Goal: Information Seeking & Learning: Check status

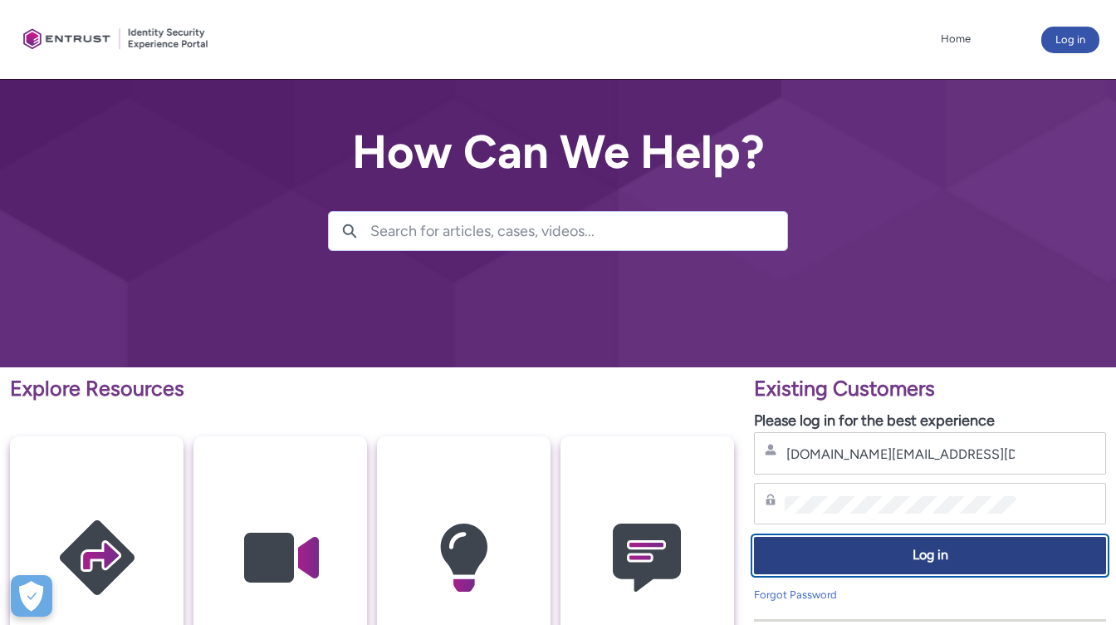
click at [949, 557] on span "Log in" at bounding box center [930, 555] width 331 height 19
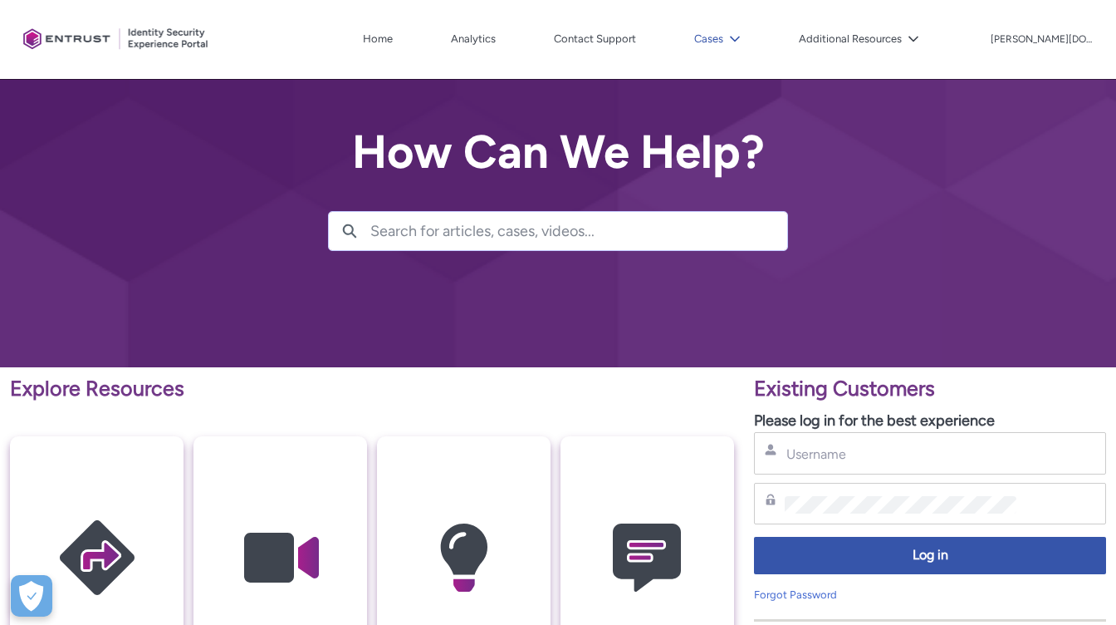
click at [741, 38] on icon at bounding box center [735, 39] width 12 height 12
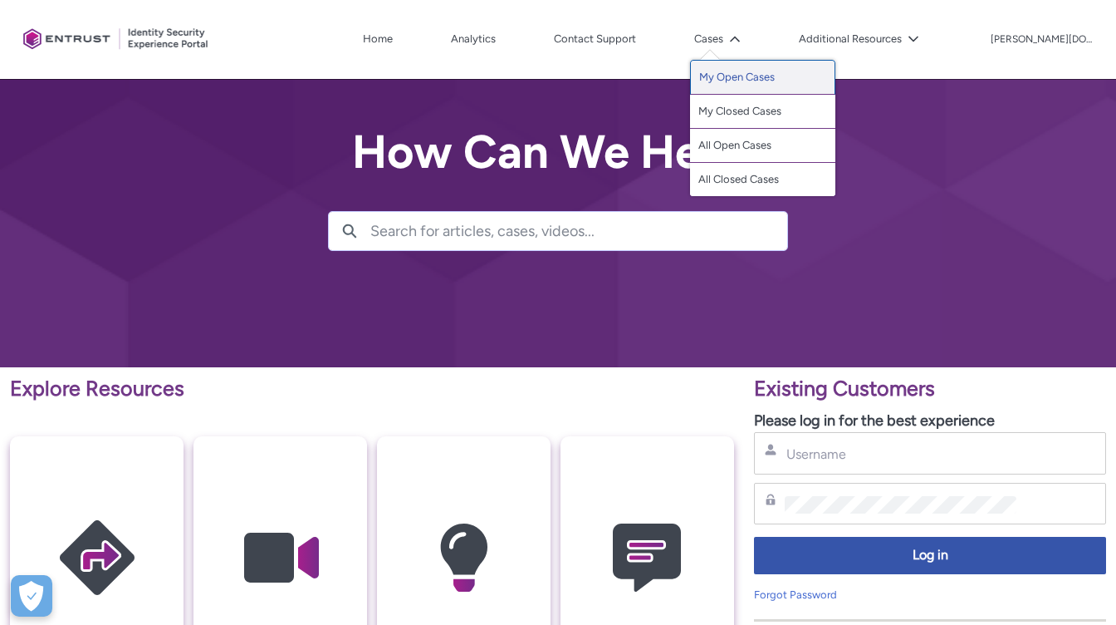
click at [780, 79] on link "My Open Cases" at bounding box center [762, 77] width 145 height 35
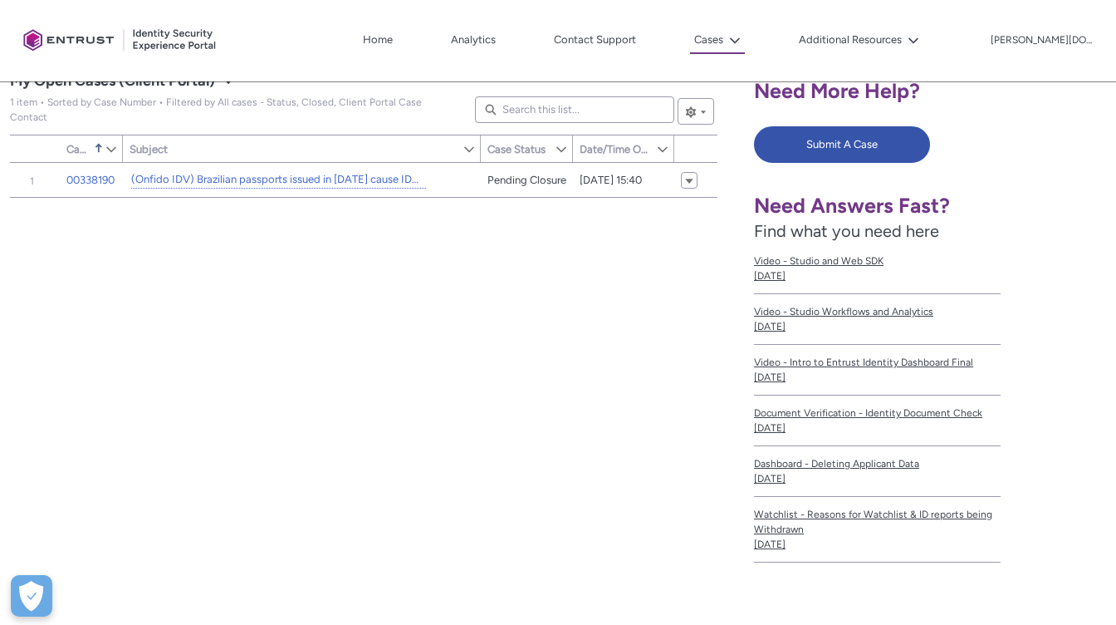
scroll to position [331, 0]
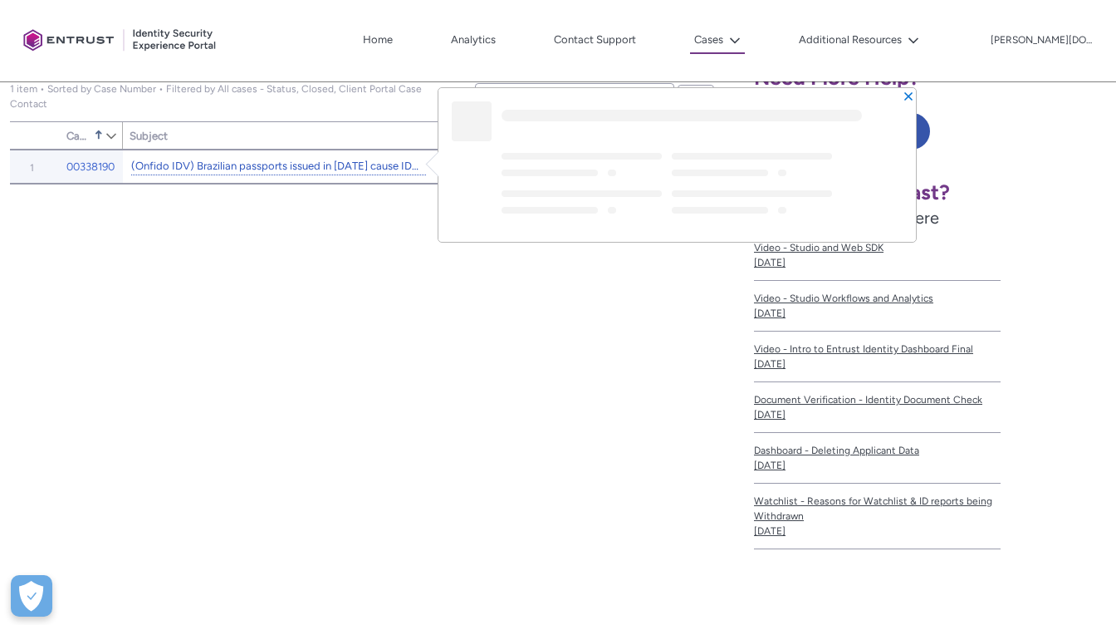
click at [293, 164] on link "(Onfido IDV) Brazilian passports issued in [DATE] cause IDV NFC parsing error" at bounding box center [278, 166] width 295 height 17
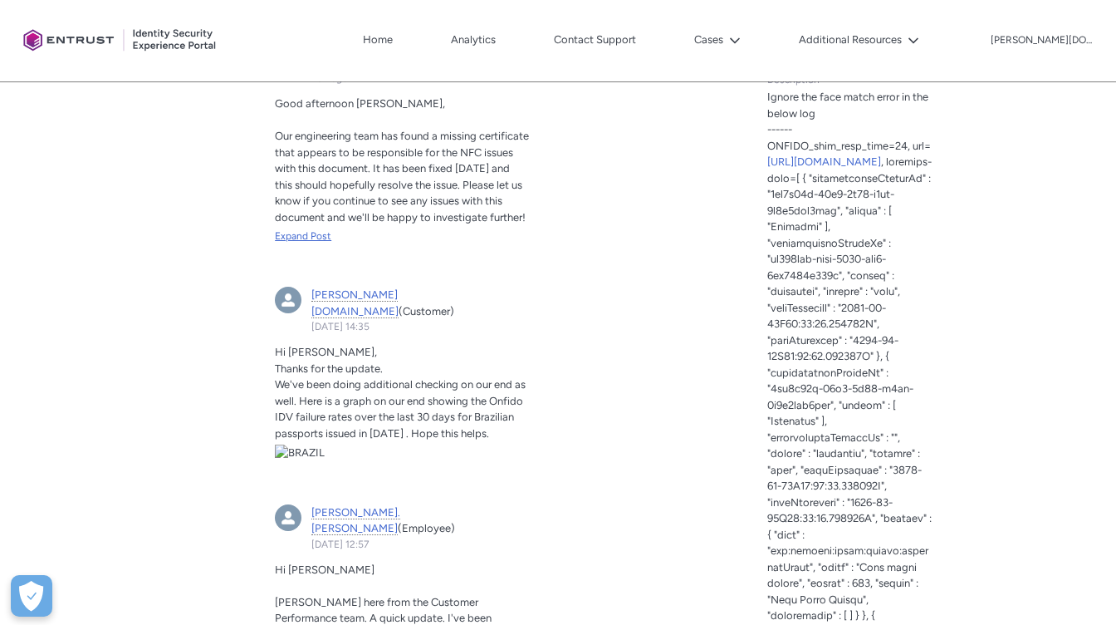
click at [309, 234] on div "Expand Post" at bounding box center [402, 235] width 254 height 15
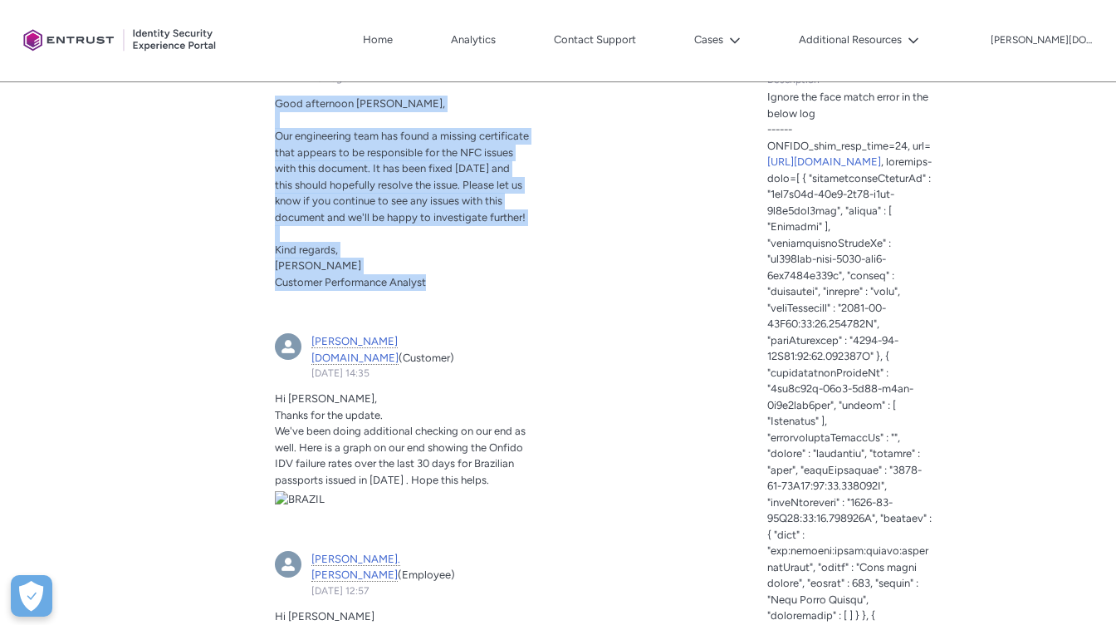
drag, startPoint x: 442, startPoint y: 298, endPoint x: 274, endPoint y: 99, distance: 260.6
click at [274, 99] on article "araiya.[PERSON_NAME] (Employee) 23h ago Actions for this Feed Item Good afterno…" at bounding box center [402, 179] width 274 height 269
copy div "Good afternoon [PERSON_NAME], Our engineering team has found a missing certific…"
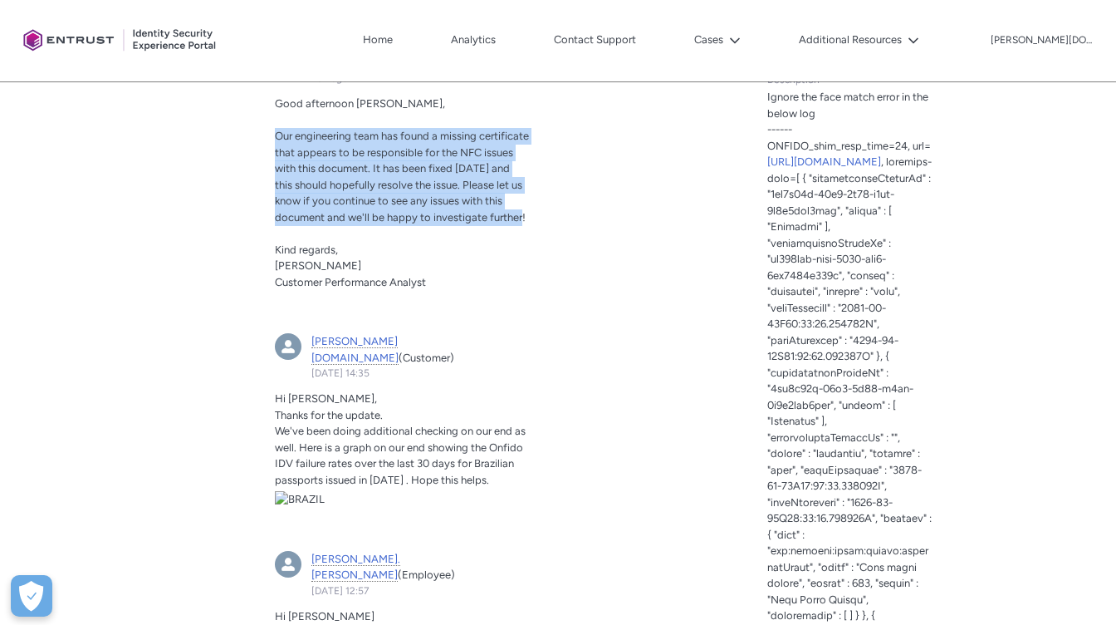
drag, startPoint x: 312, startPoint y: 232, endPoint x: 260, endPoint y: 141, distance: 104.2
